Goal: Task Accomplishment & Management: Use online tool/utility

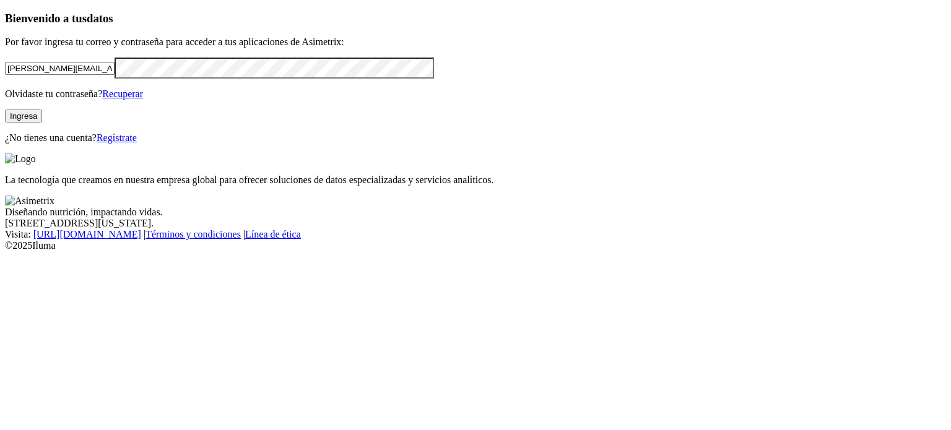
click at [42, 123] on button "Ingresa" at bounding box center [23, 116] width 37 height 13
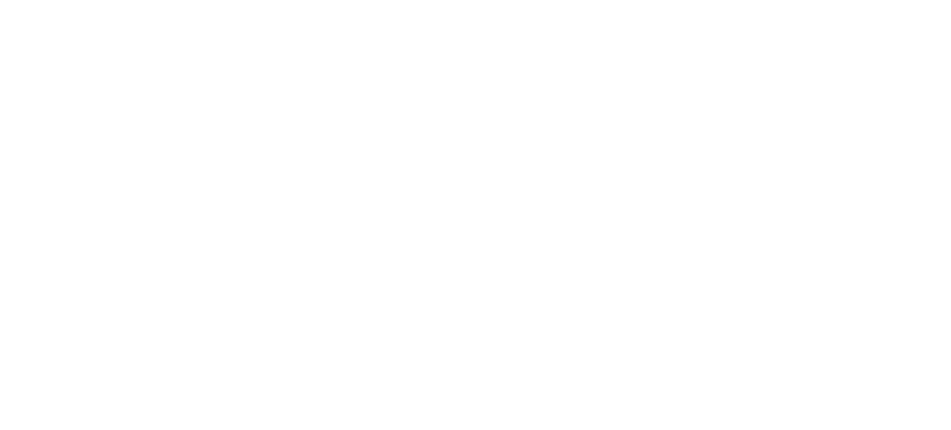
click at [153, 153] on div at bounding box center [480, 215] width 951 height 430
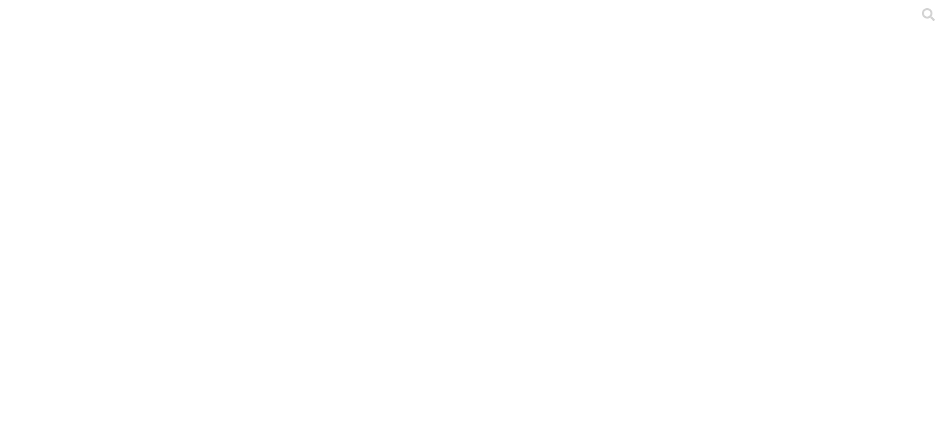
click at [175, 153] on div at bounding box center [480, 215] width 951 height 430
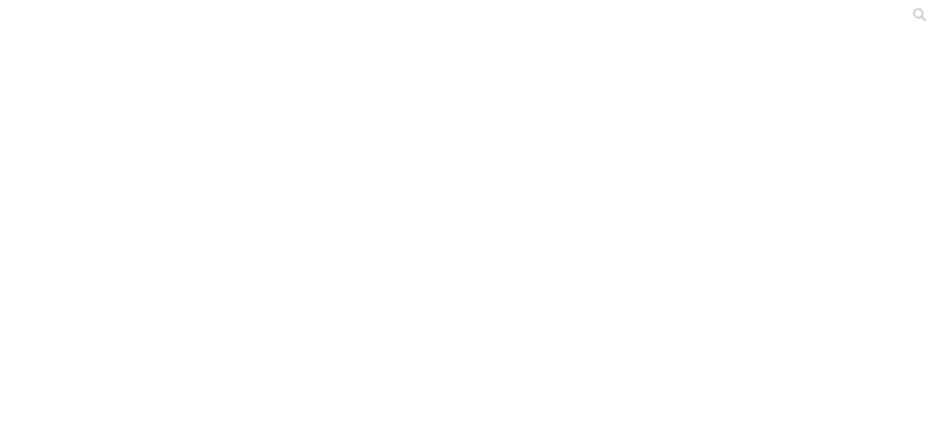
click at [240, 159] on div at bounding box center [476, 215] width 942 height 430
